Goal: Book appointment/travel/reservation

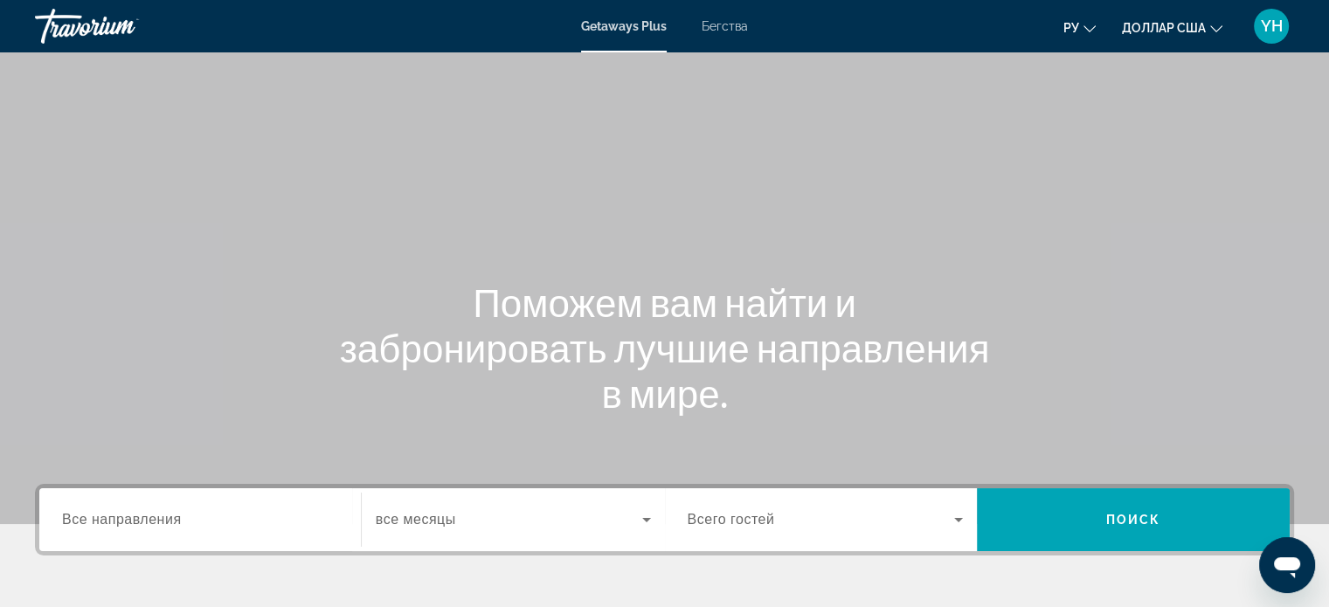
click at [728, 26] on font "Бегства" at bounding box center [725, 26] width 46 height 14
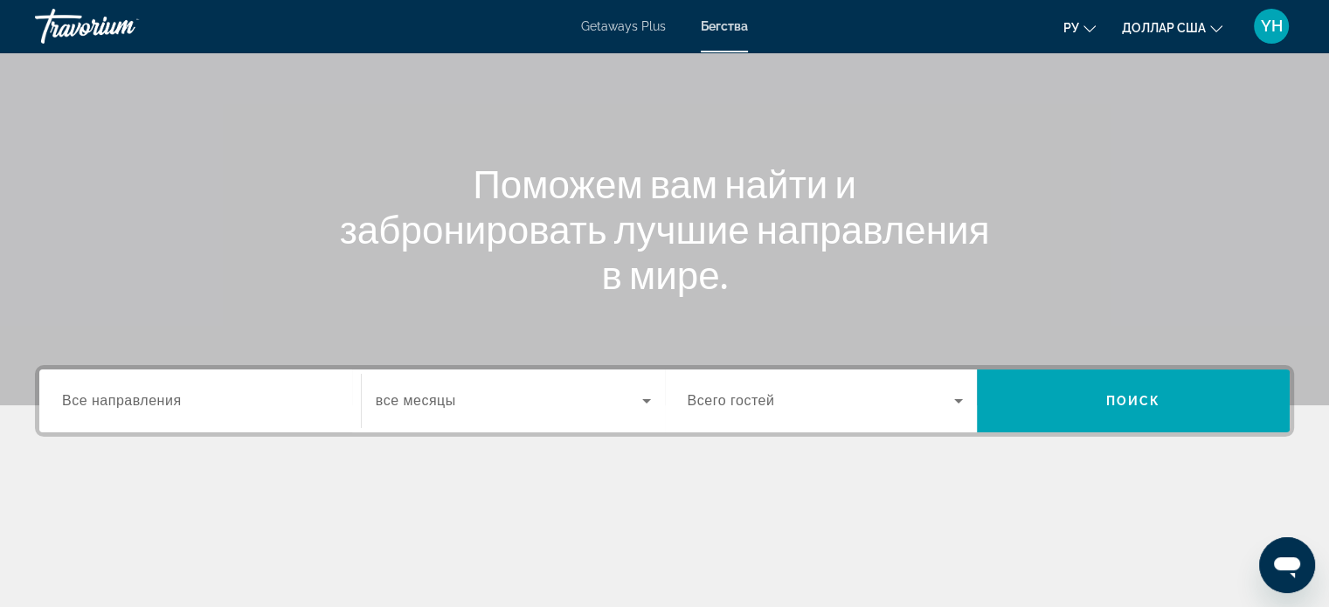
scroll to position [175, 0]
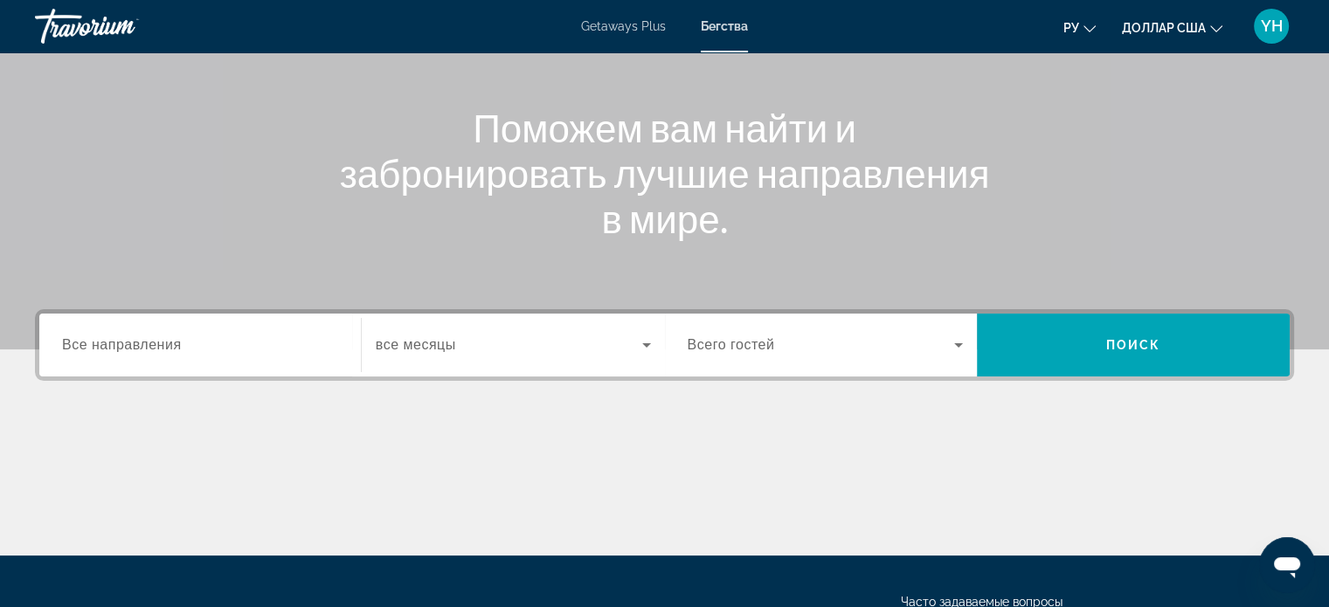
click at [115, 349] on span "Все направления" at bounding box center [122, 344] width 120 height 15
click at [115, 349] on input "Destination Все направления" at bounding box center [200, 345] width 276 height 21
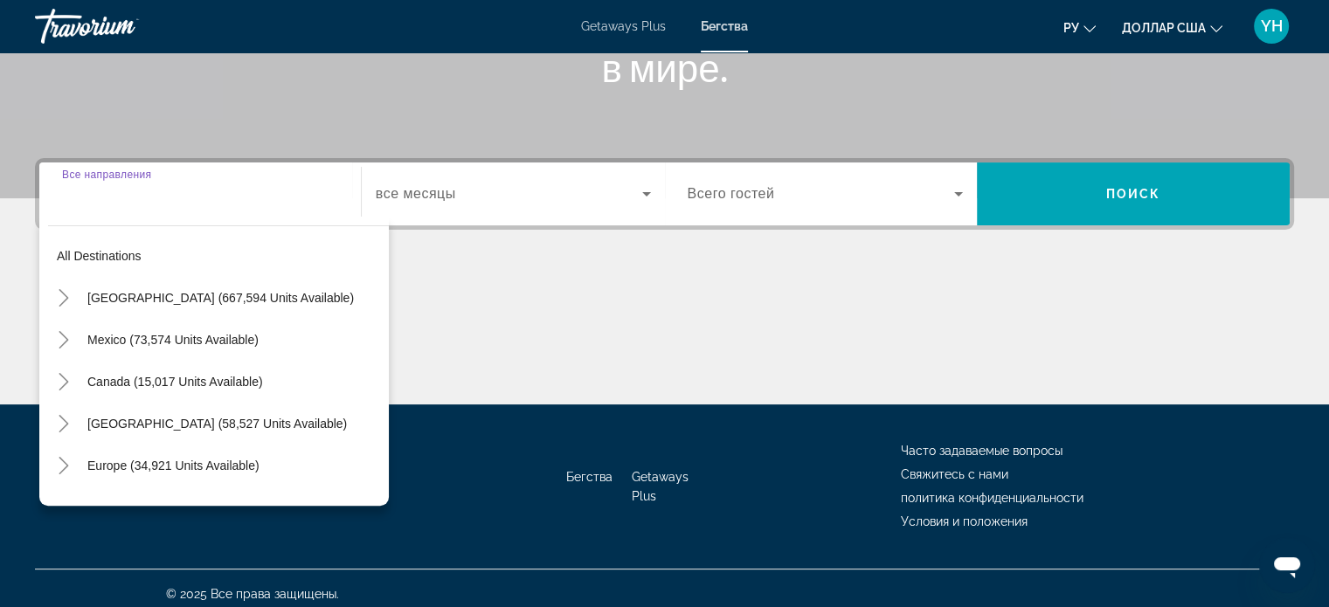
scroll to position [336, 0]
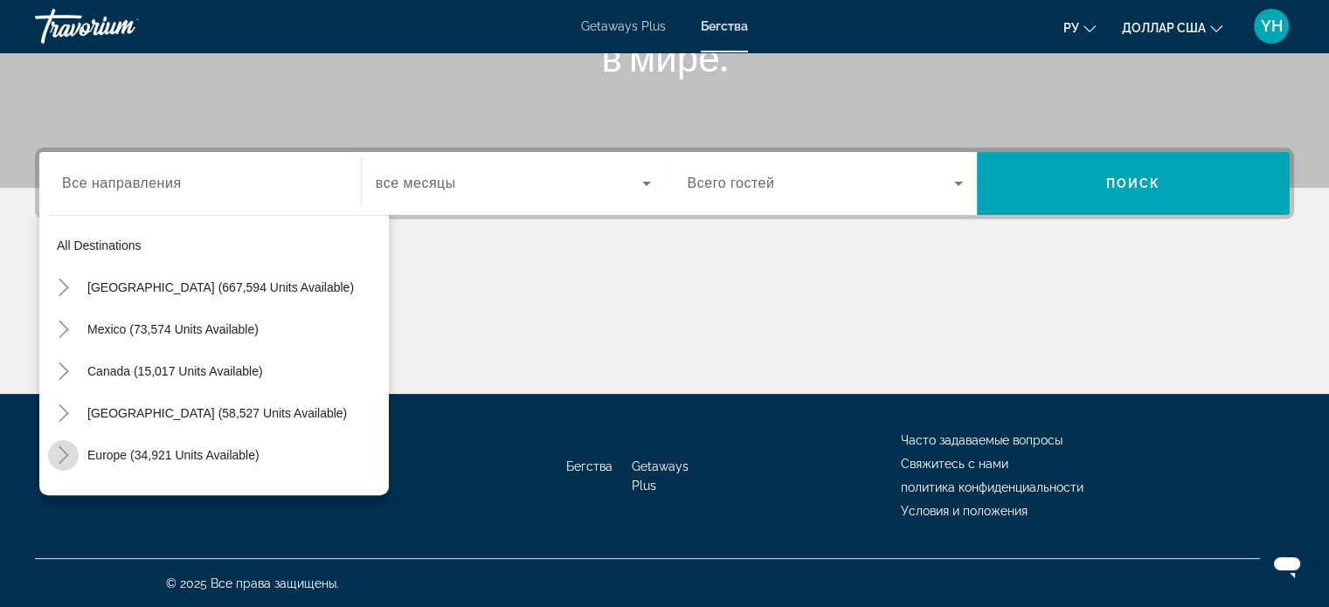
click at [66, 457] on icon "Toggle Europe (34,921 units available)" at bounding box center [63, 454] width 17 height 17
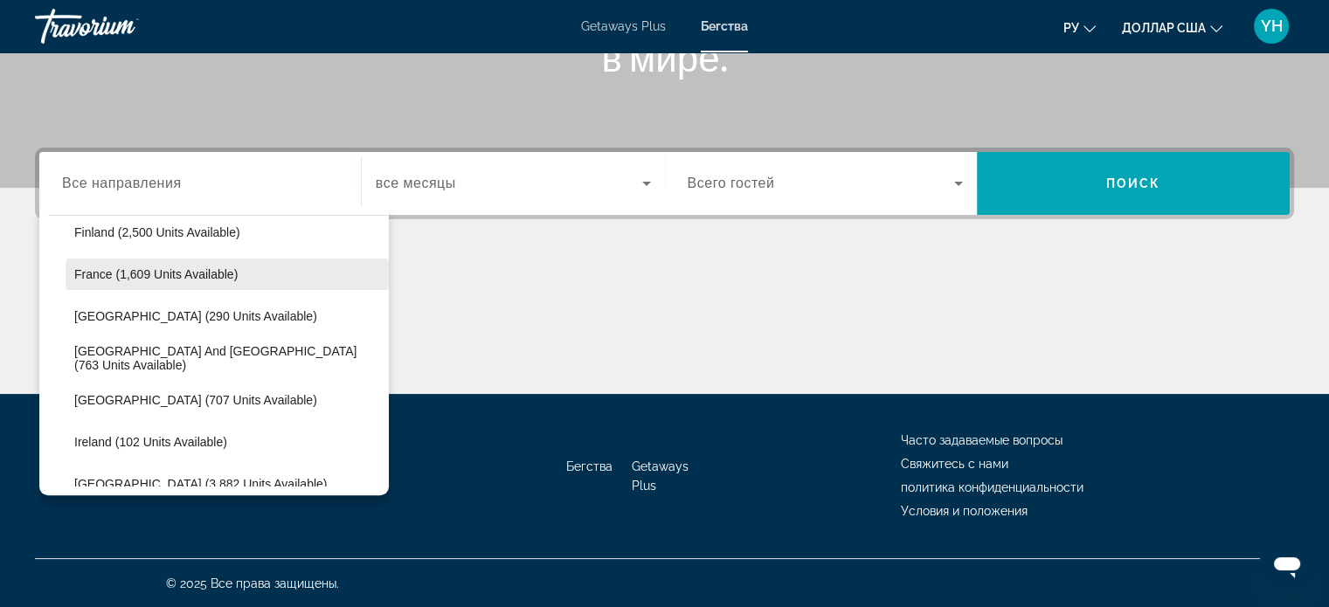
scroll to position [480, 0]
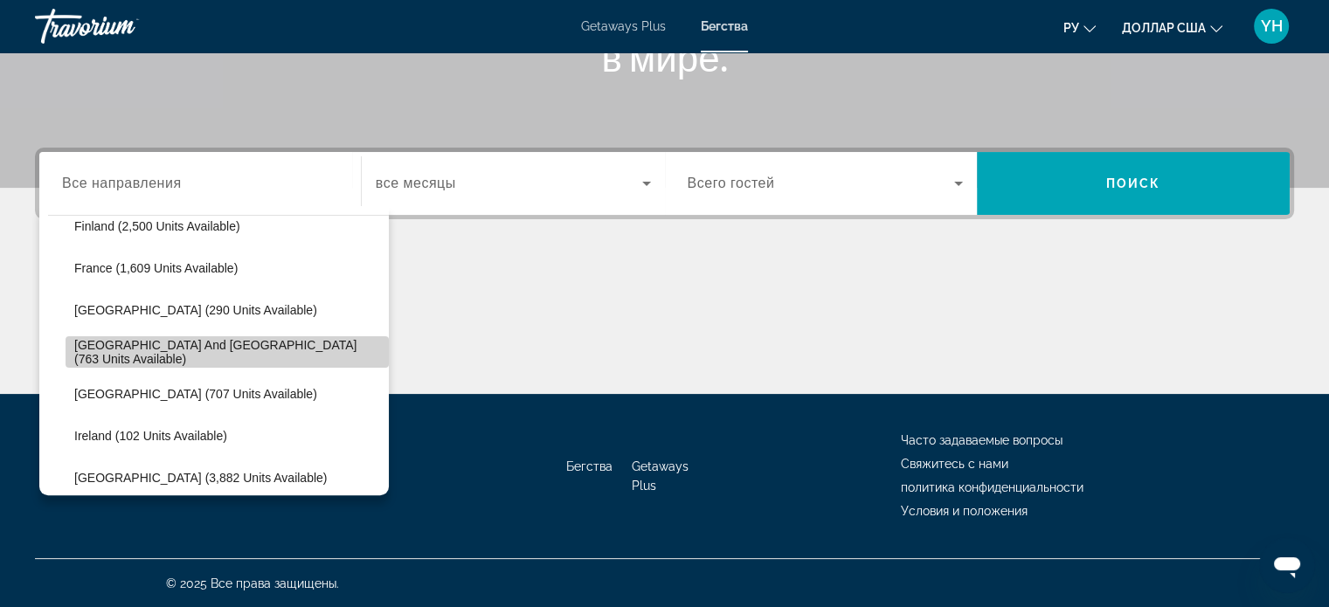
click at [244, 352] on span "Greece and Cyprus (763 units available)" at bounding box center [227, 352] width 306 height 28
type input "**********"
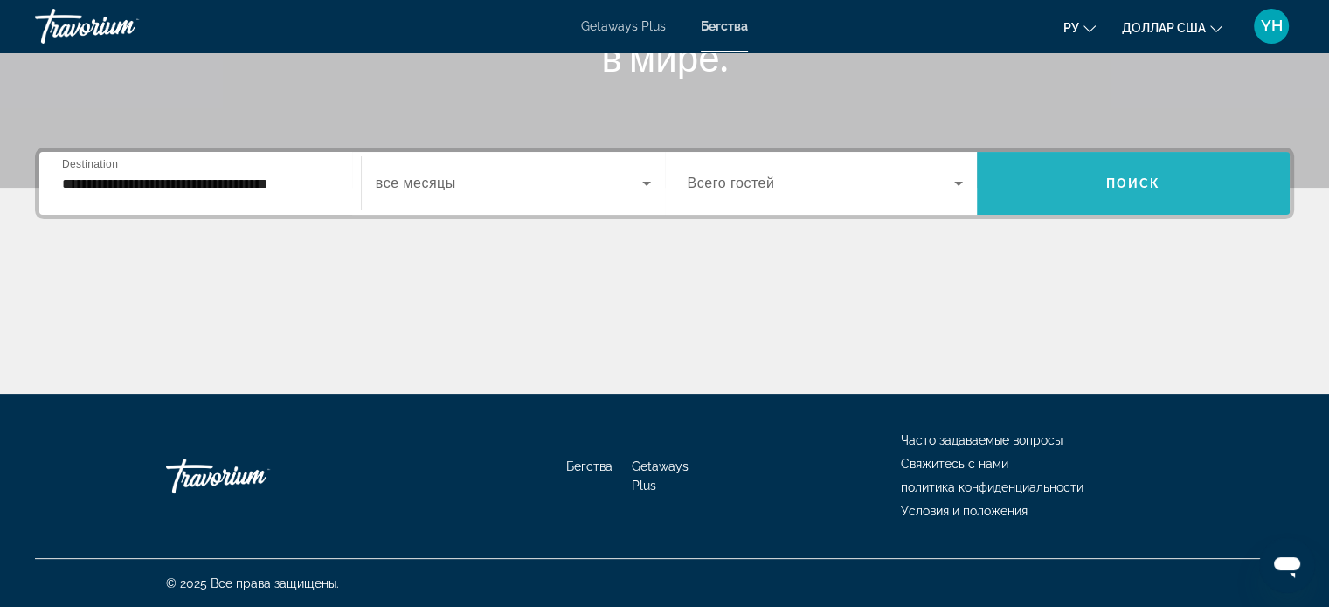
click at [1119, 195] on span "Search widget" at bounding box center [1133, 183] width 313 height 42
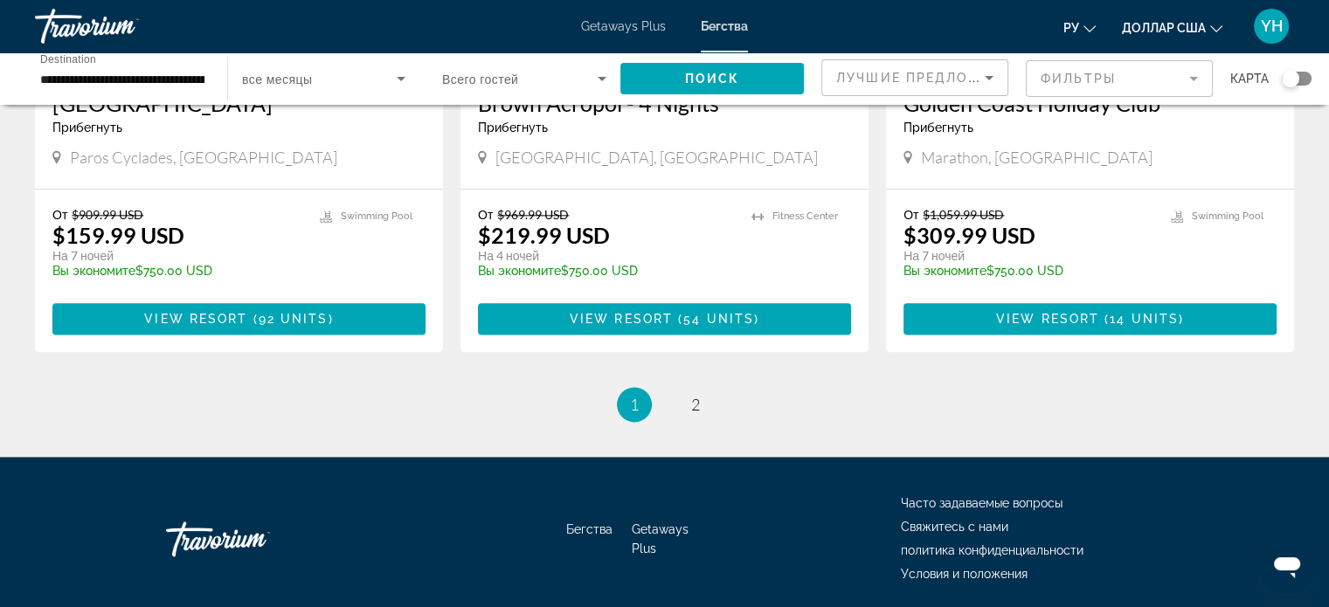
scroll to position [2184, 0]
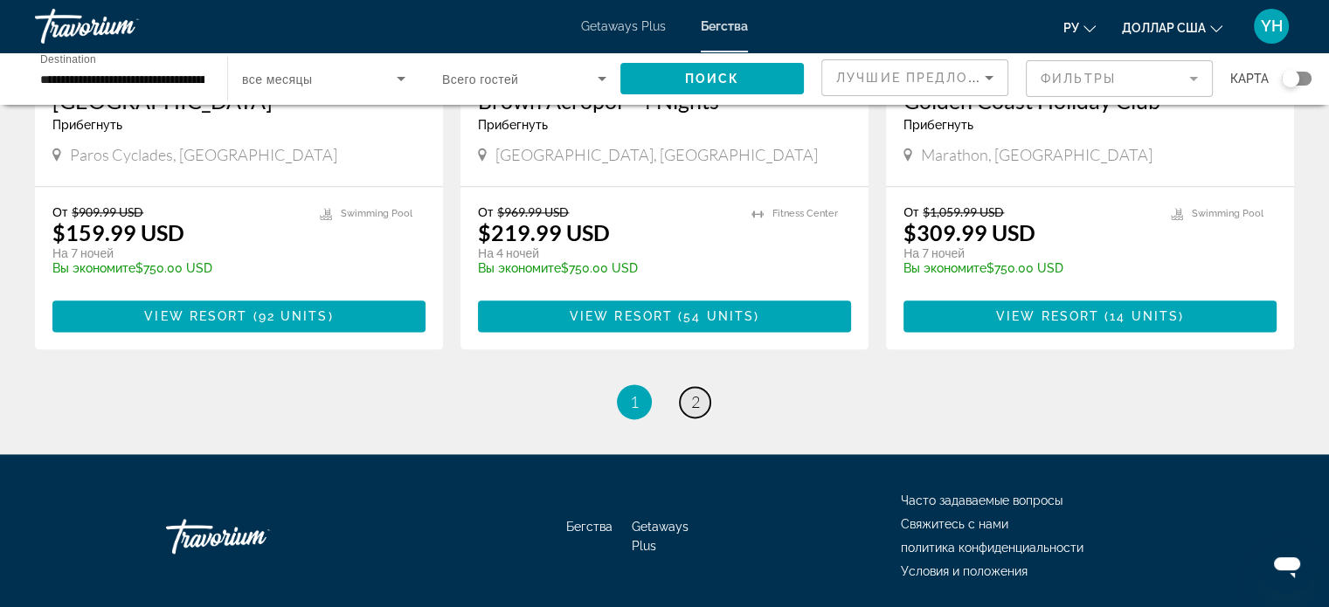
click at [698, 392] on span "2" at bounding box center [695, 401] width 9 height 19
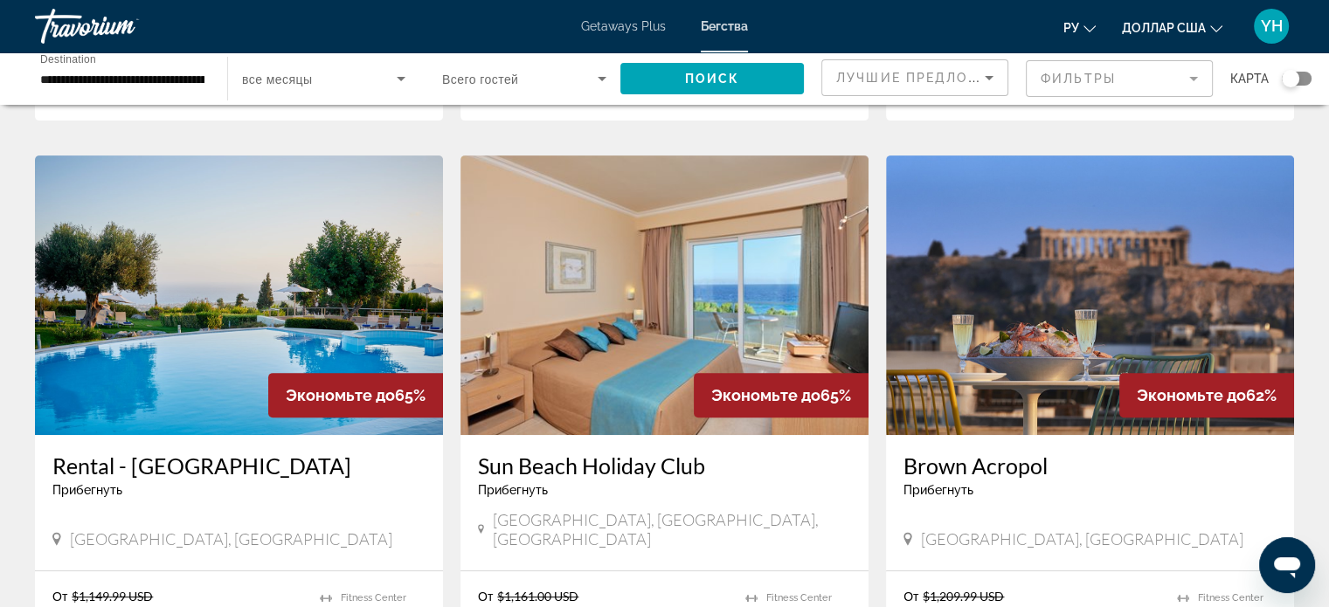
scroll to position [612, 0]
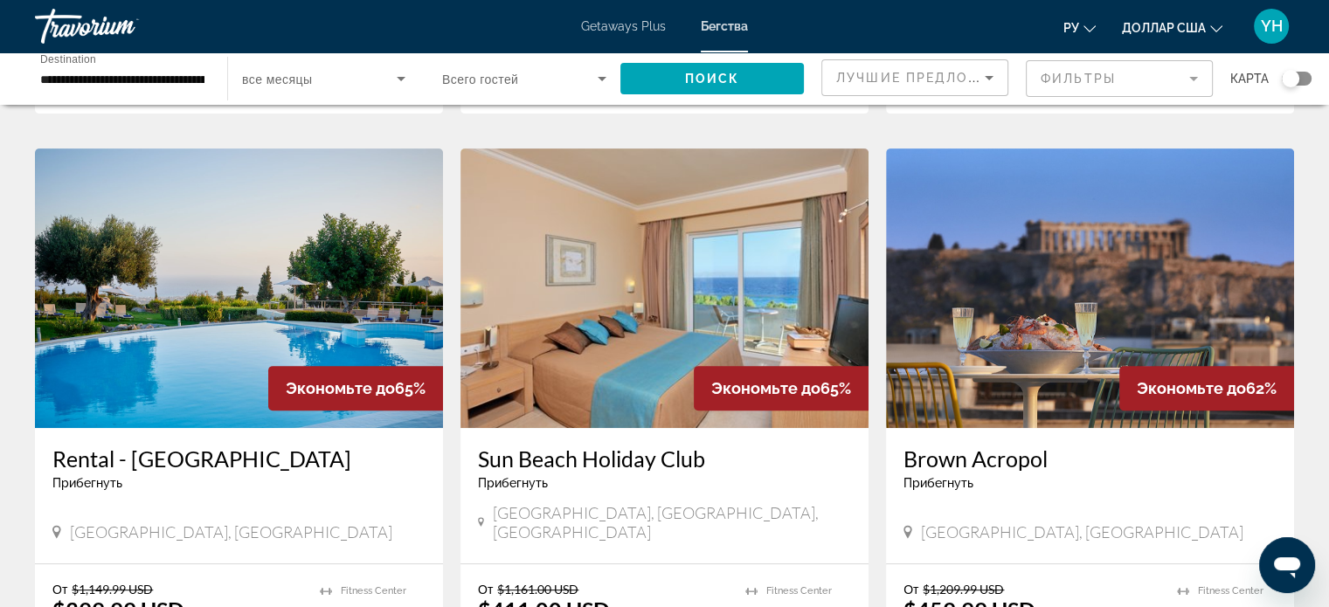
click at [648, 325] on img "Основное содержание" at bounding box center [664, 289] width 408 height 280
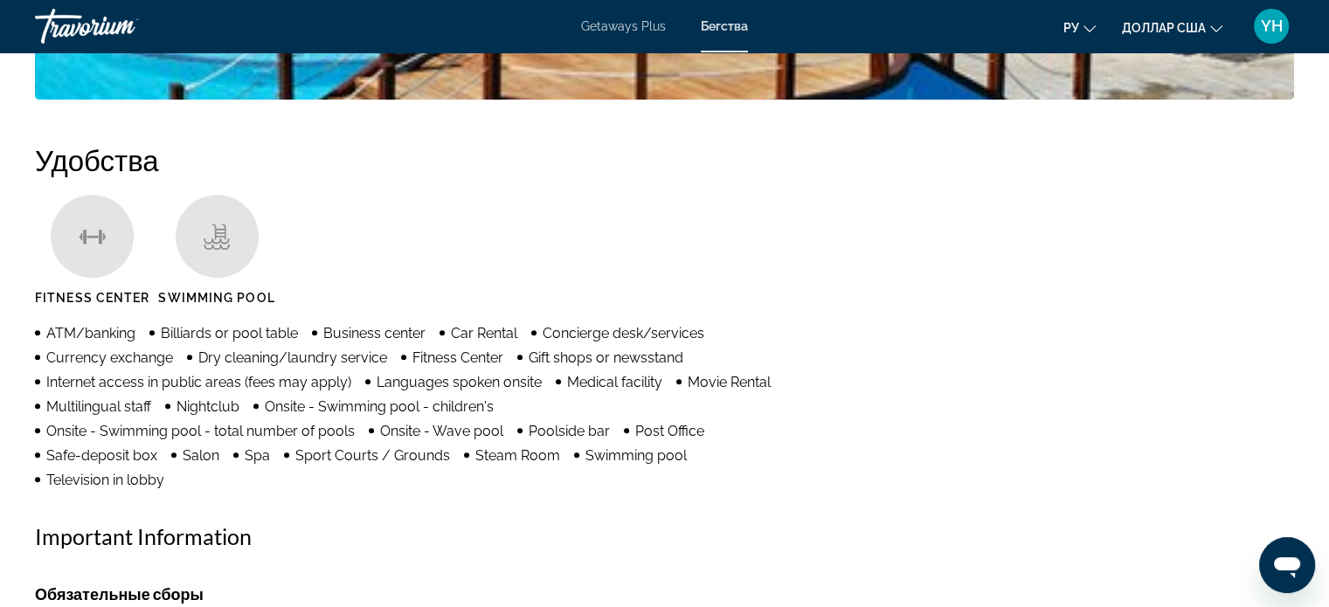
scroll to position [1223, 0]
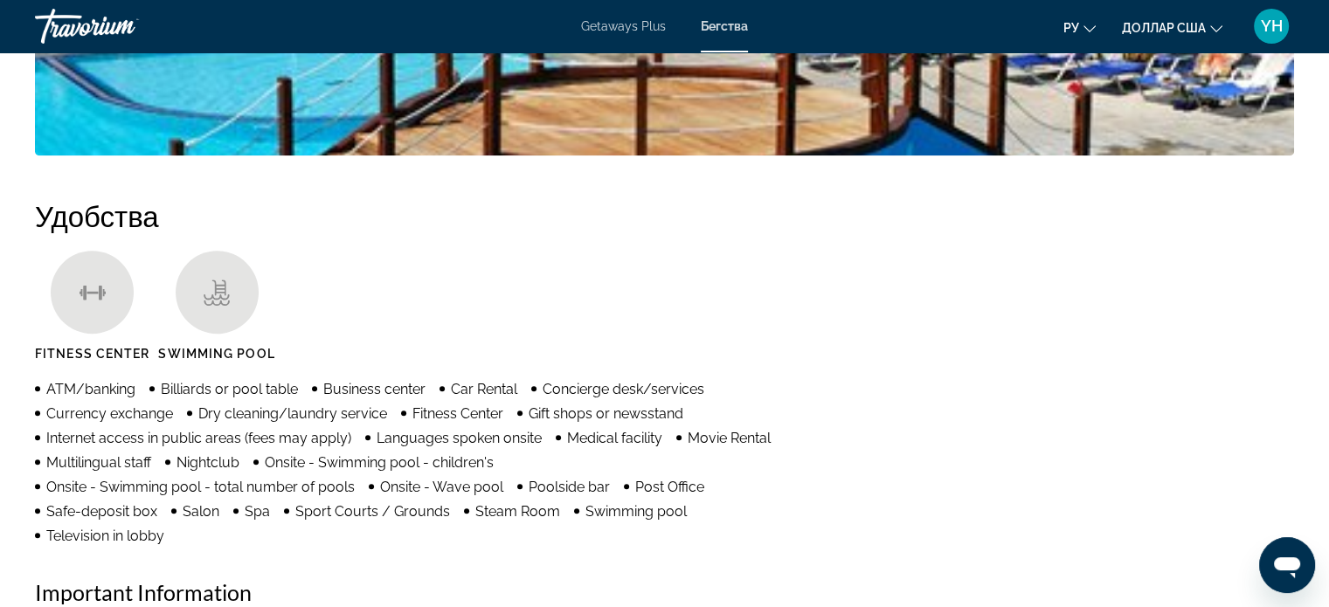
click at [1094, 29] on icon "Изменить язык" at bounding box center [1089, 29] width 12 height 12
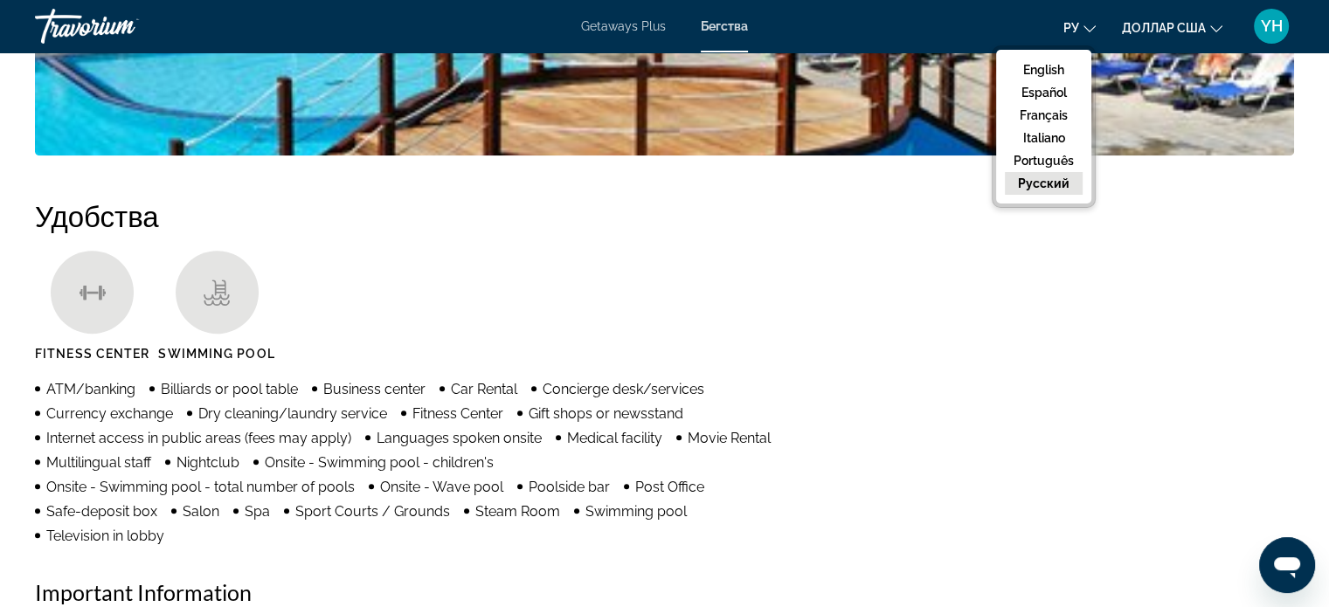
click at [1052, 188] on button "русский" at bounding box center [1044, 183] width 78 height 23
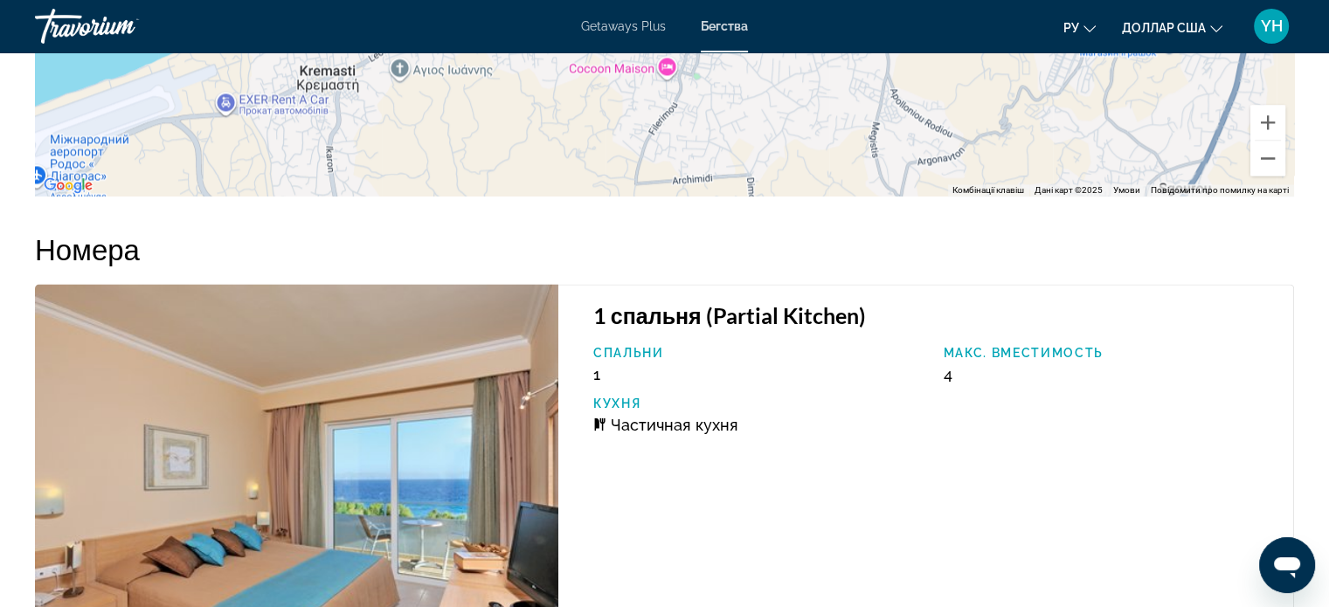
scroll to position [2700, 0]
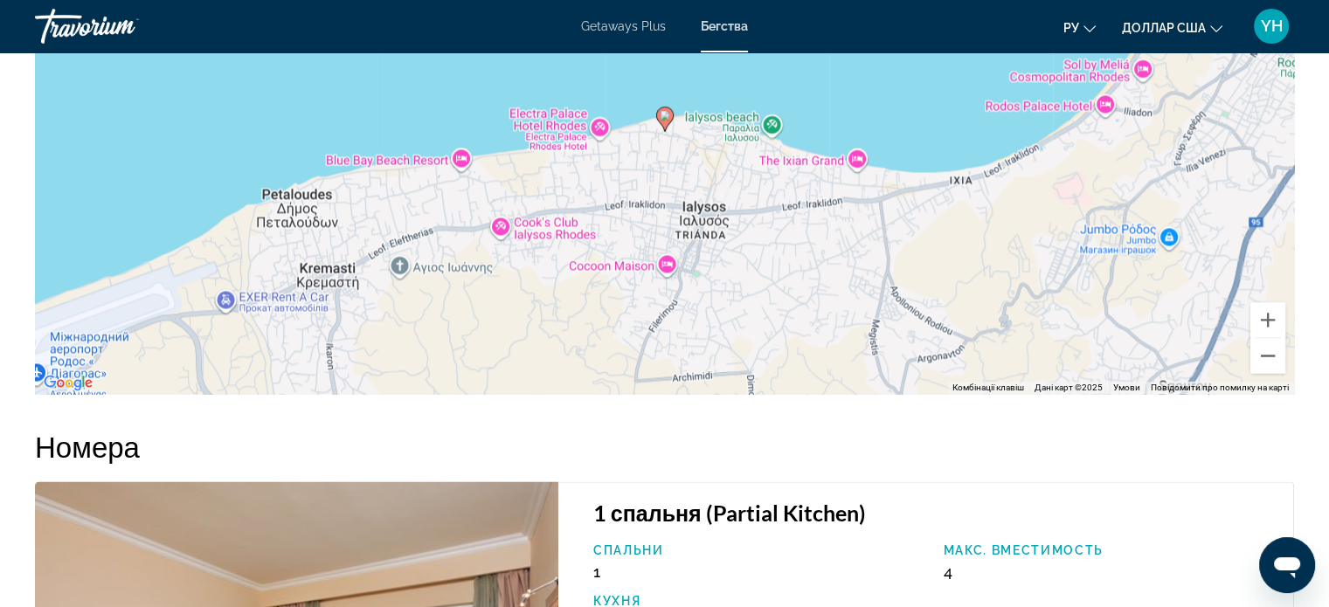
click at [1268, 370] on div "Увімкніть режим перетягування за допомогою клавіатури, натиснувши Alt + Enter. …" at bounding box center [664, 132] width 1259 height 524
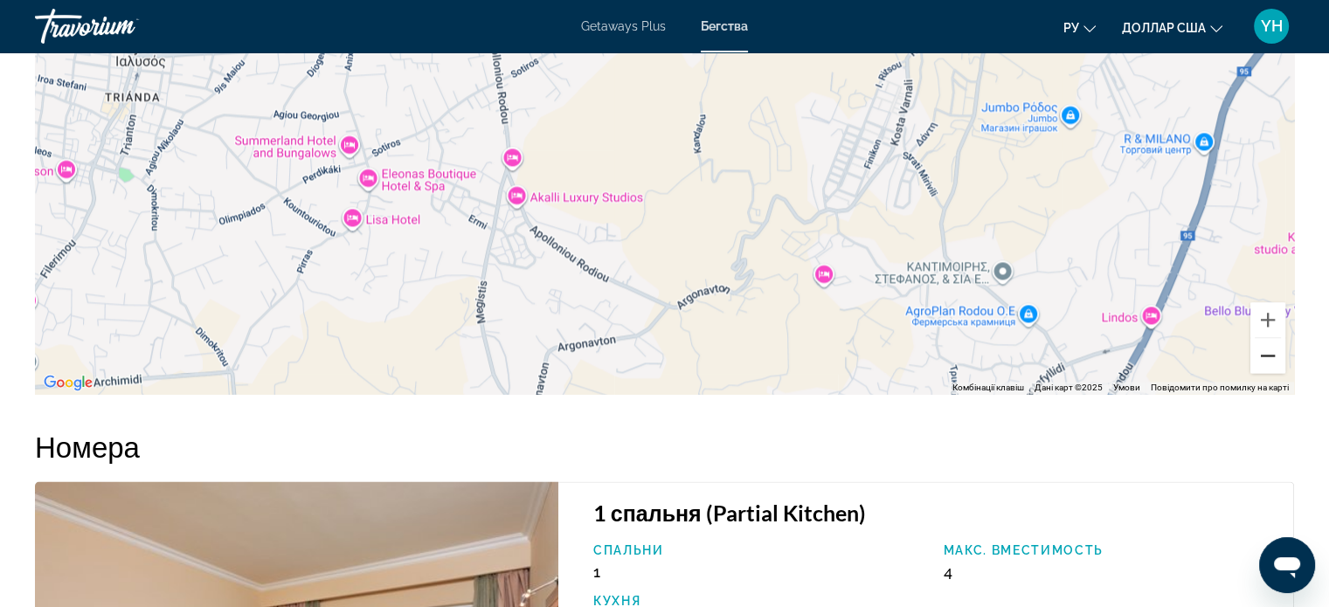
click at [1264, 347] on button "Зменшити" at bounding box center [1267, 355] width 35 height 35
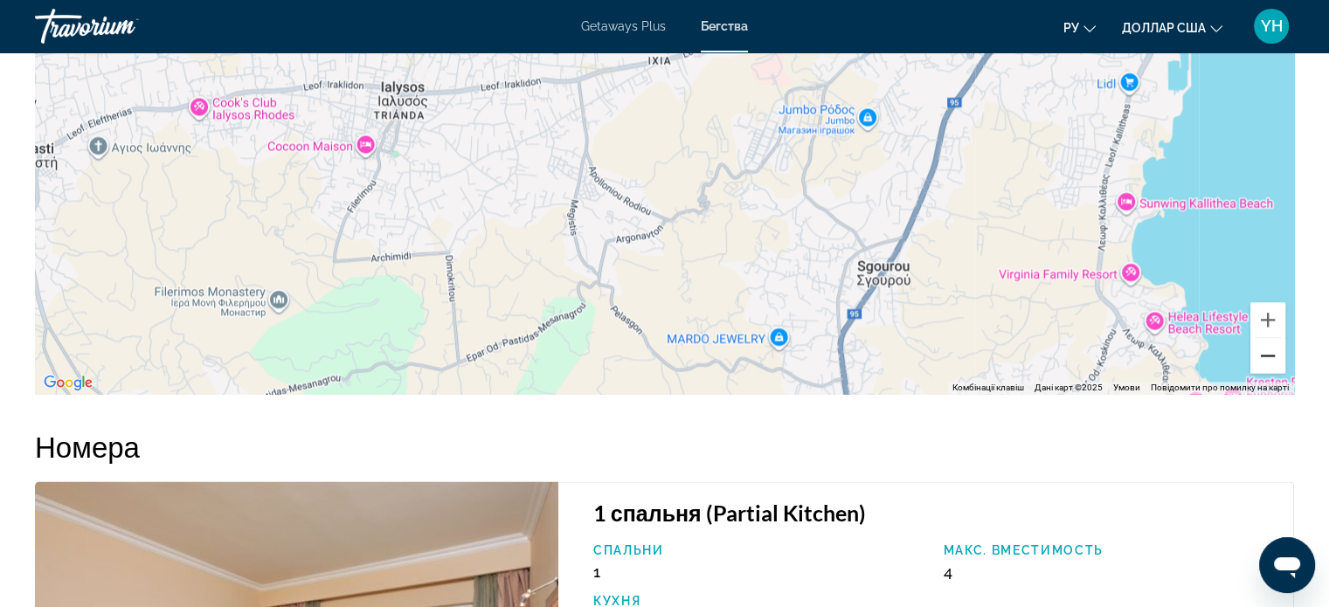
click at [1264, 347] on button "Зменшити" at bounding box center [1267, 355] width 35 height 35
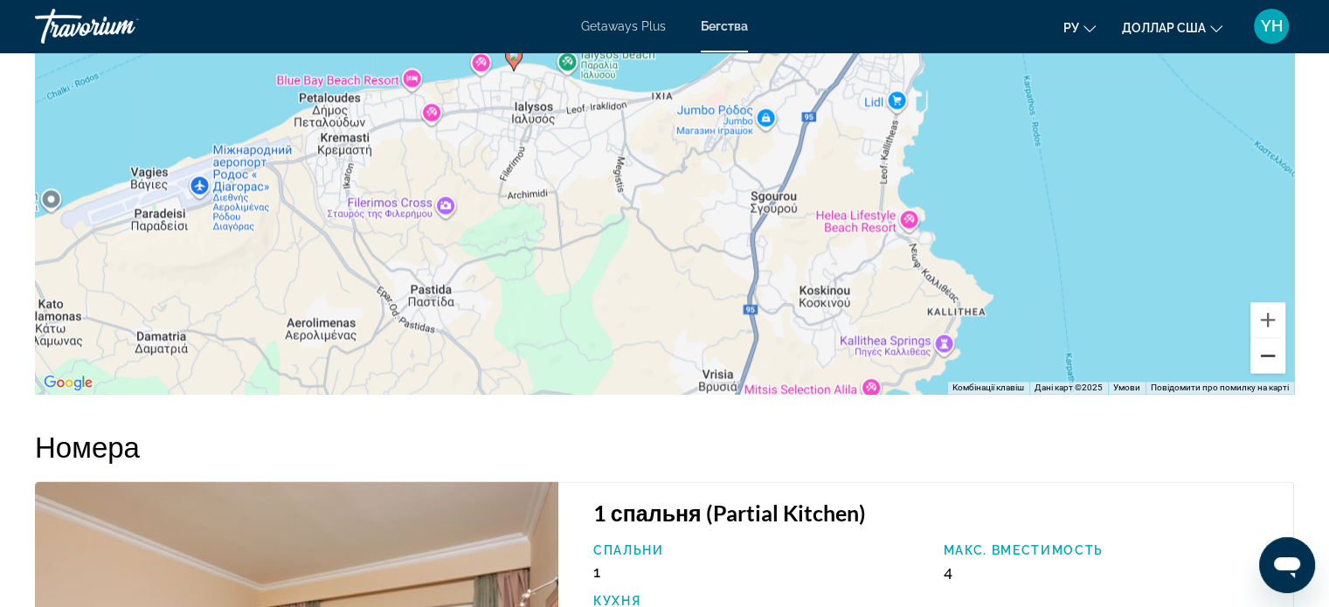
click at [1264, 347] on button "Зменшити" at bounding box center [1267, 355] width 35 height 35
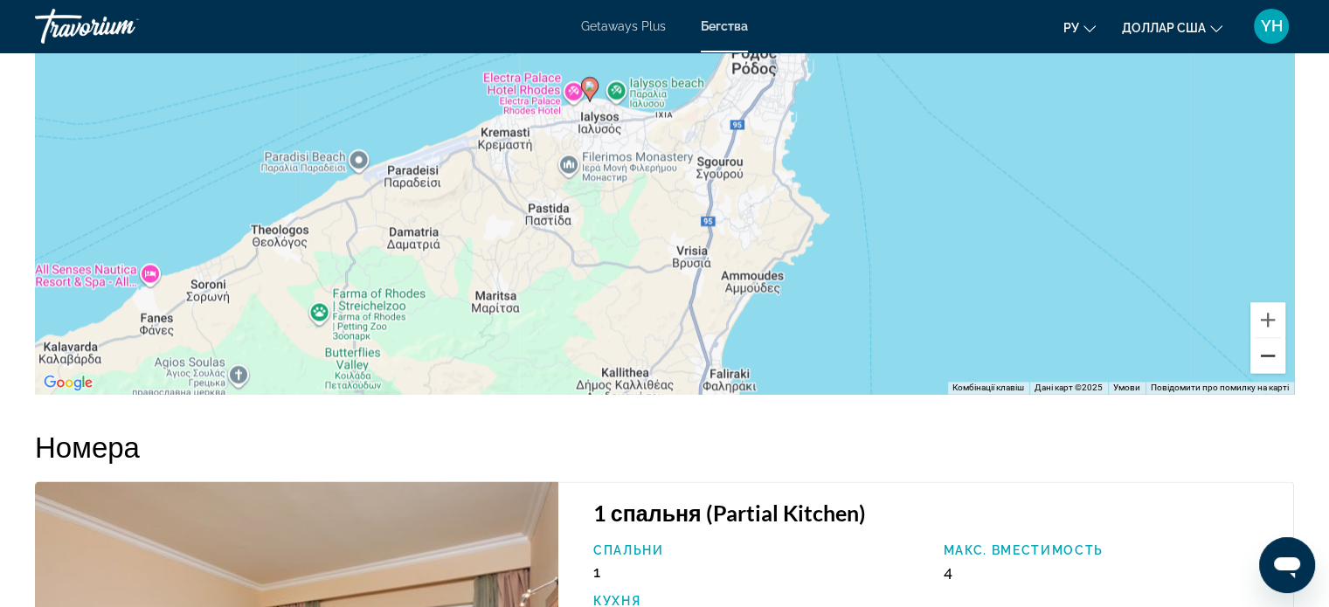
click at [1264, 347] on button "Зменшити" at bounding box center [1267, 355] width 35 height 35
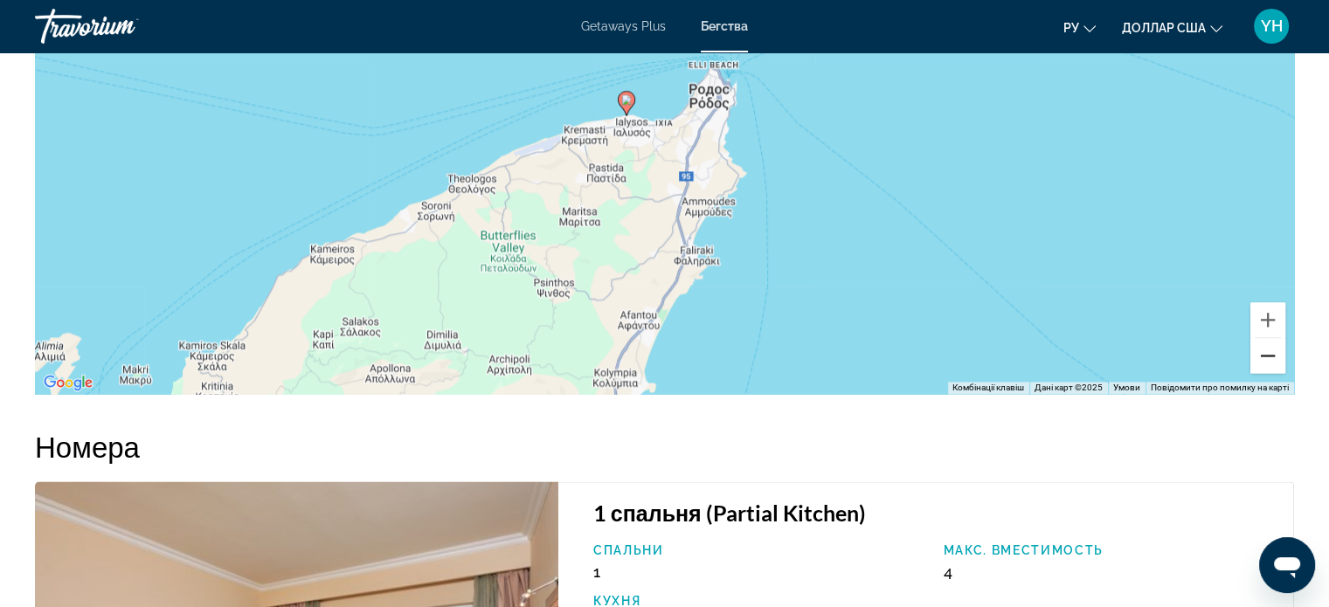
click at [1264, 347] on button "Зменшити" at bounding box center [1267, 355] width 35 height 35
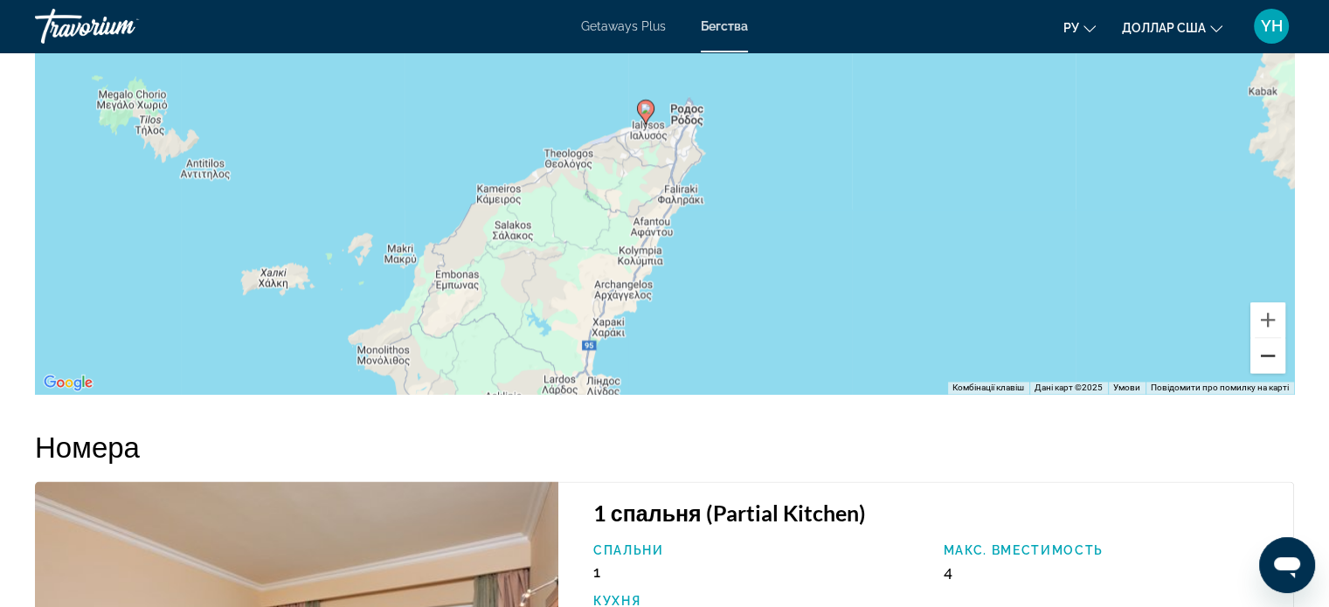
click at [1264, 347] on button "Зменшити" at bounding box center [1267, 355] width 35 height 35
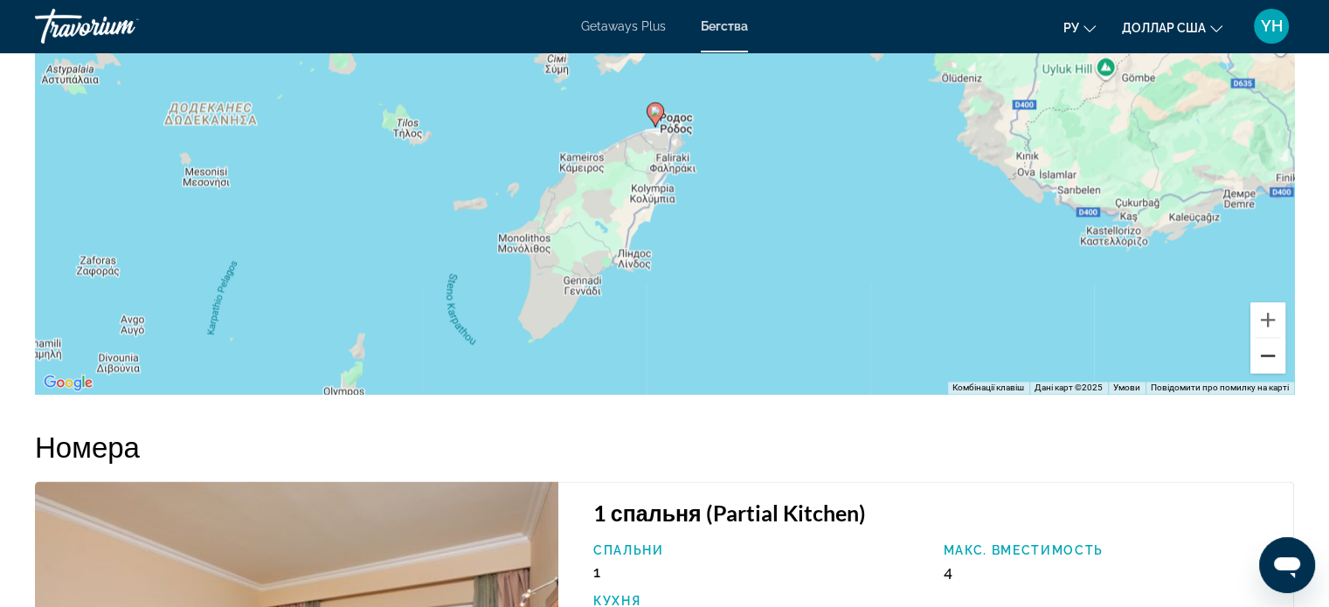
click at [1264, 347] on button "Зменшити" at bounding box center [1267, 355] width 35 height 35
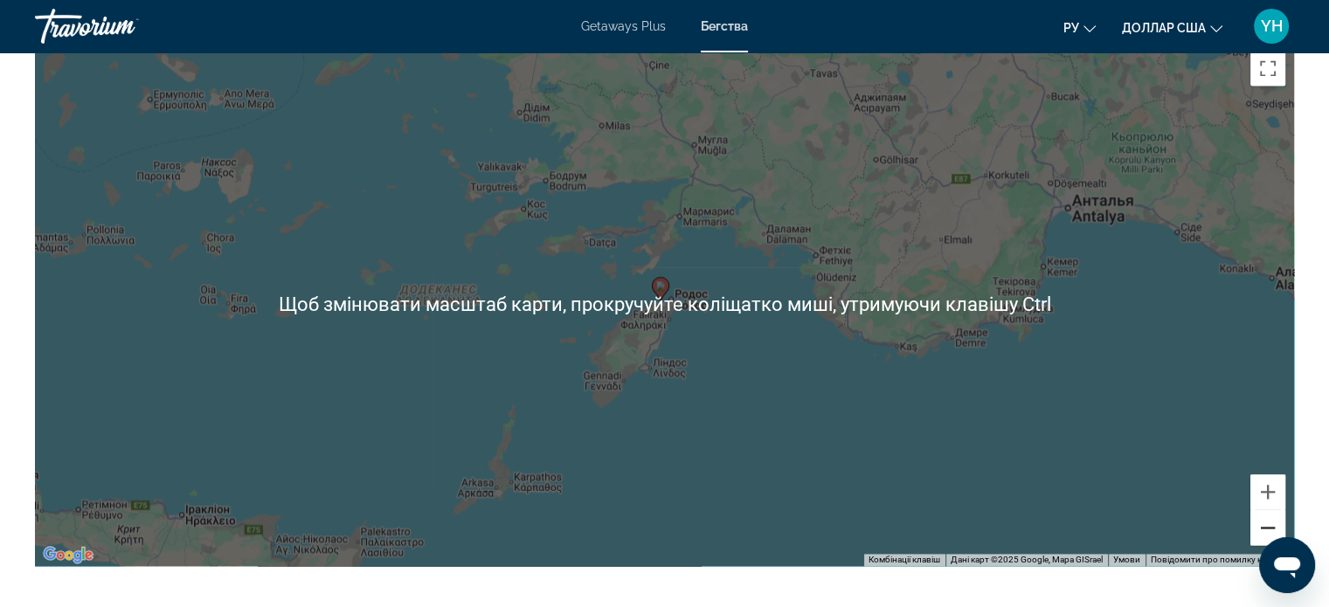
scroll to position [2526, 0]
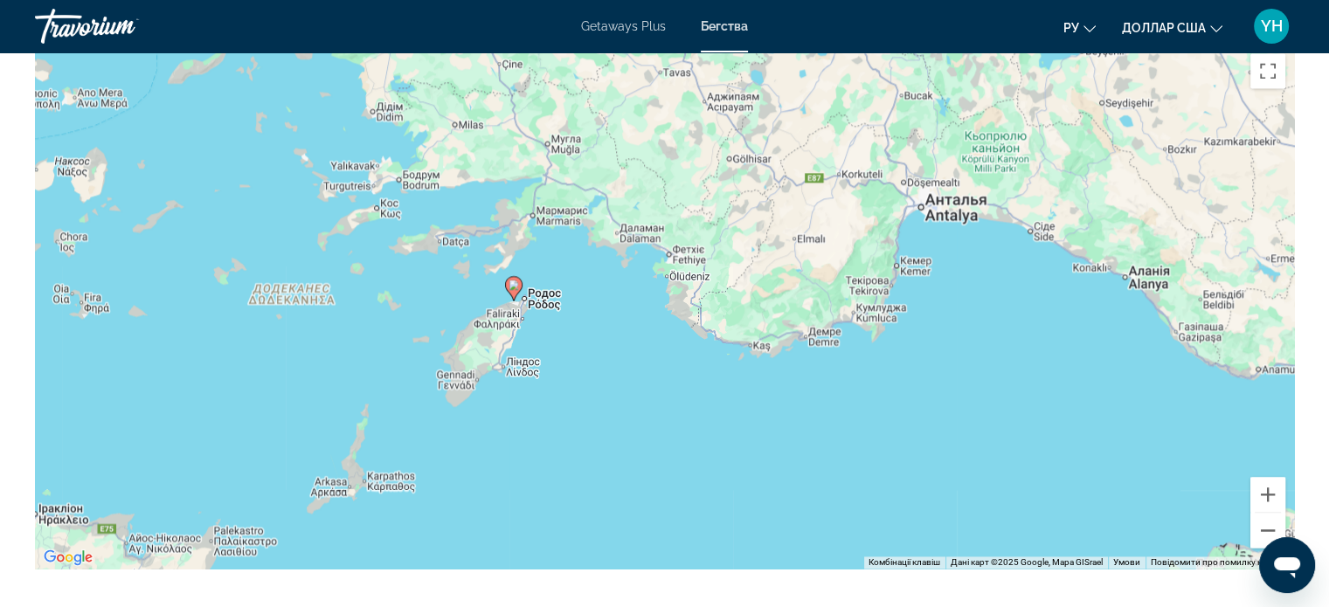
drag, startPoint x: 1151, startPoint y: 385, endPoint x: 1005, endPoint y: 380, distance: 146.9
click at [1005, 380] on div "Увімкніть режим перетягування за допомогою клавіатури, натиснувши Alt + Enter. …" at bounding box center [664, 307] width 1259 height 524
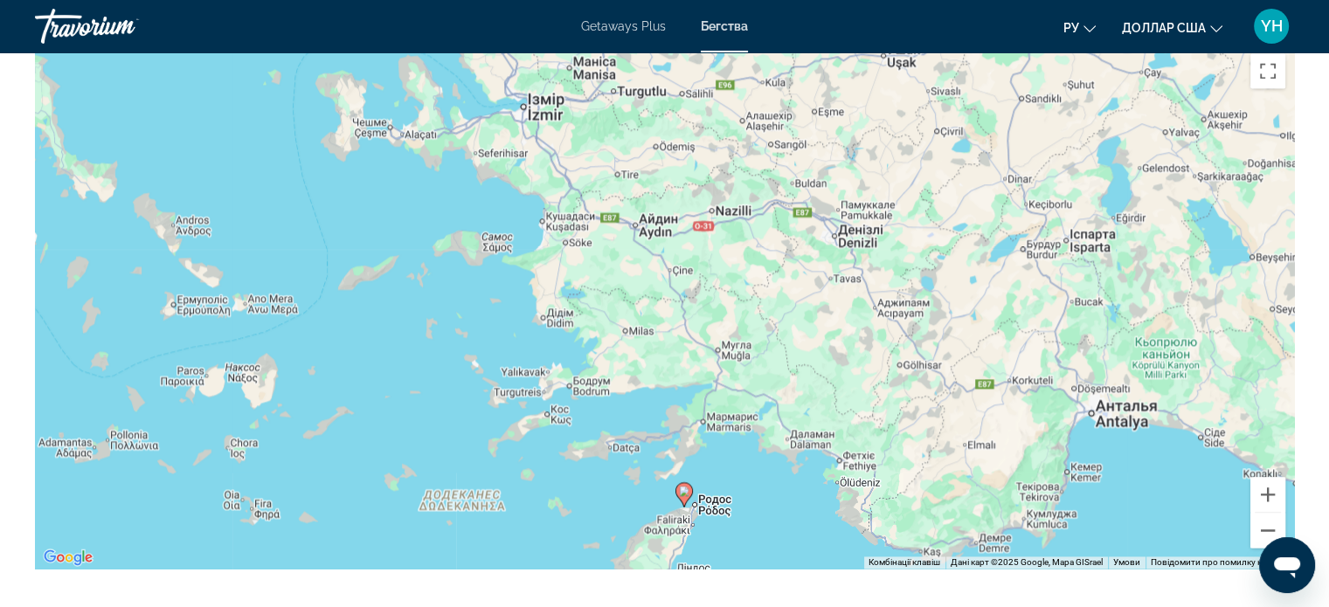
drag, startPoint x: 1087, startPoint y: 397, endPoint x: 1258, endPoint y: 601, distance: 266.7
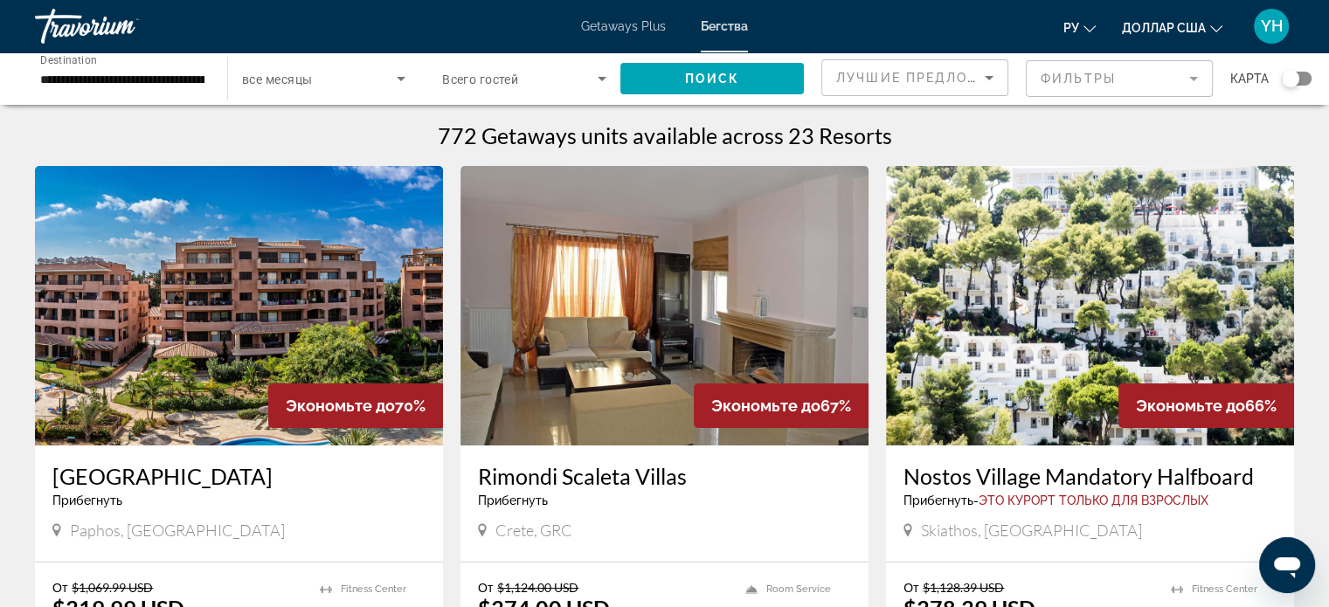
click at [290, 218] on img "Основное содержание" at bounding box center [239, 306] width 408 height 280
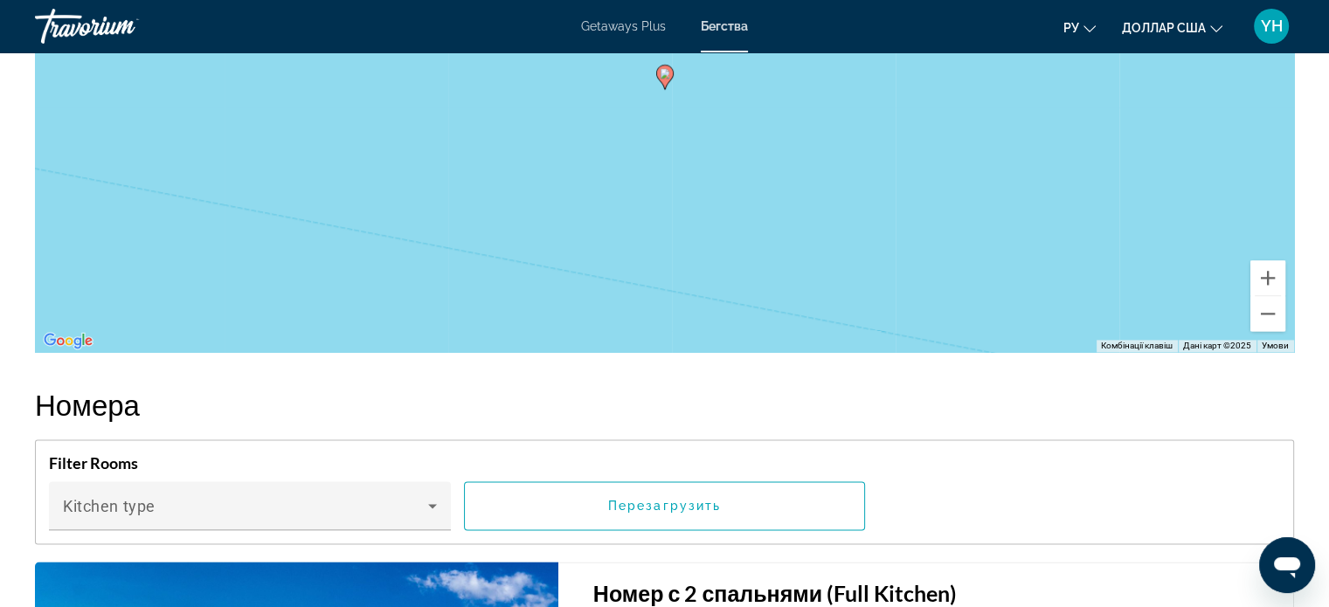
scroll to position [2097, 0]
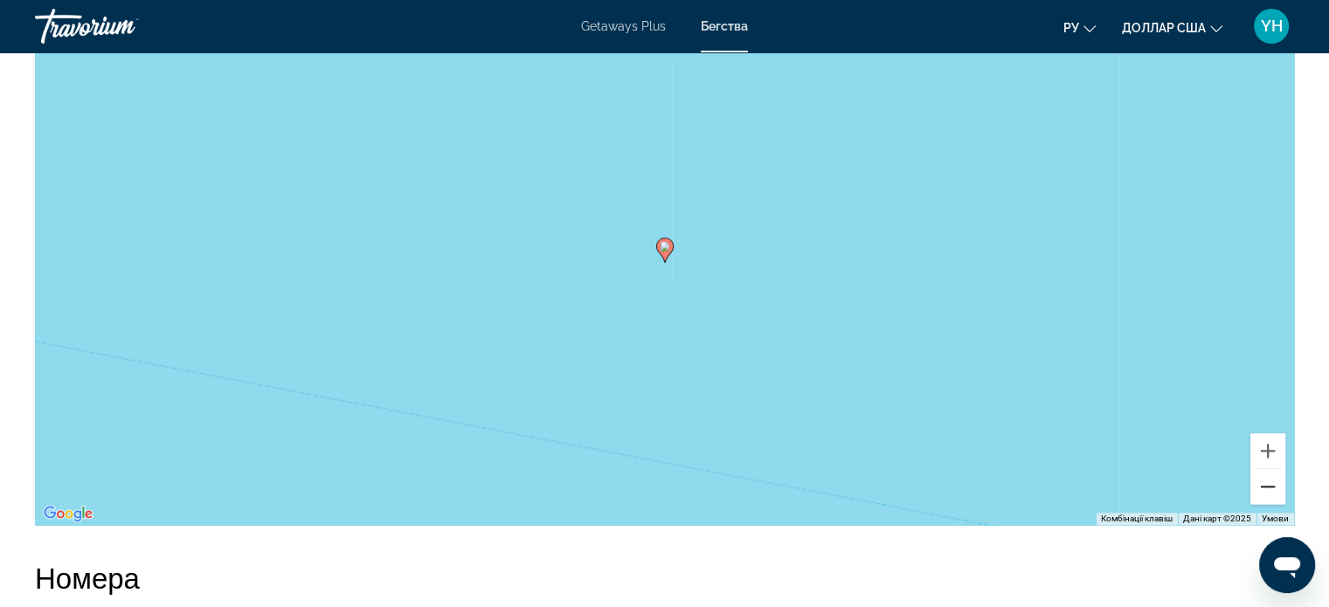
click at [1266, 499] on button "Зменшити" at bounding box center [1267, 486] width 35 height 35
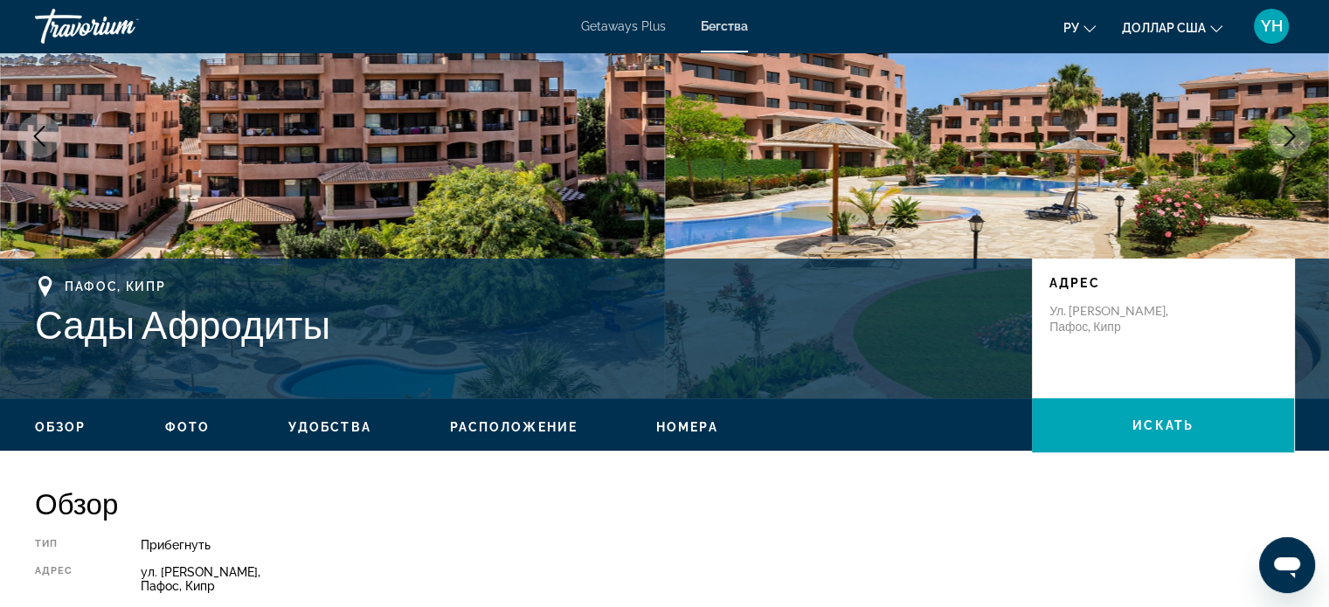
scroll to position [175, 0]
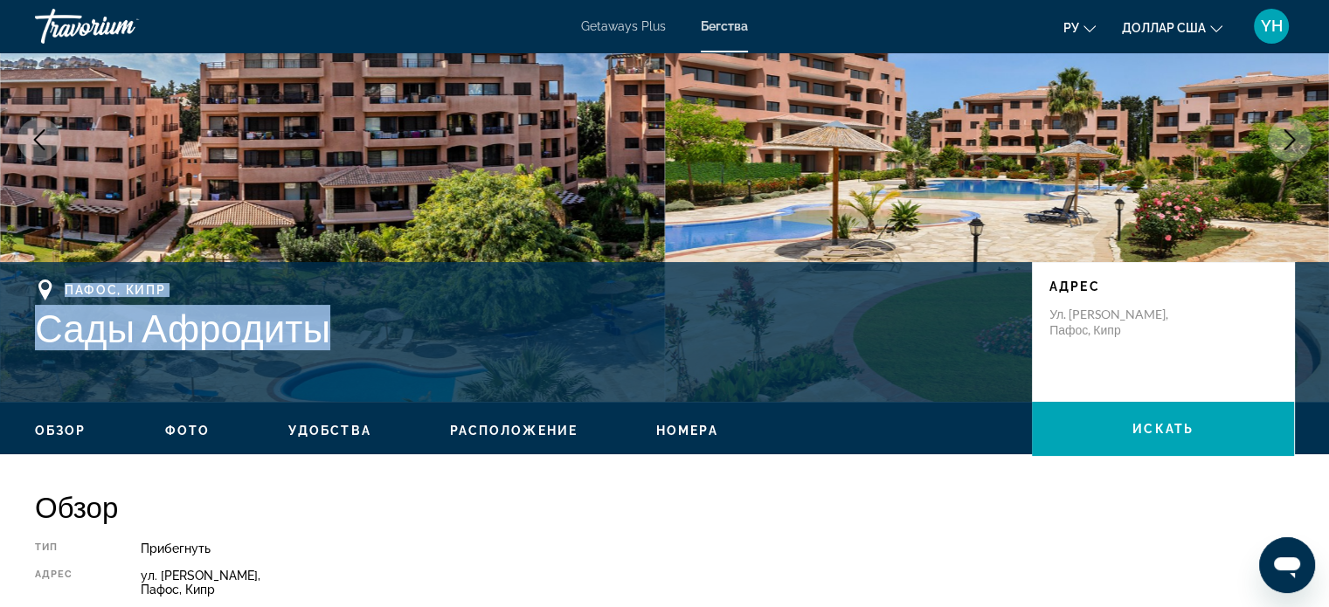
drag, startPoint x: 349, startPoint y: 330, endPoint x: 128, endPoint y: 321, distance: 221.2
click at [10, 277] on div "Пафос, Кипр Сады Афродиты Адрес ул. Агиу Панарету, Пафос, Кипр" at bounding box center [664, 332] width 1329 height 140
